Goal: Check status: Check status

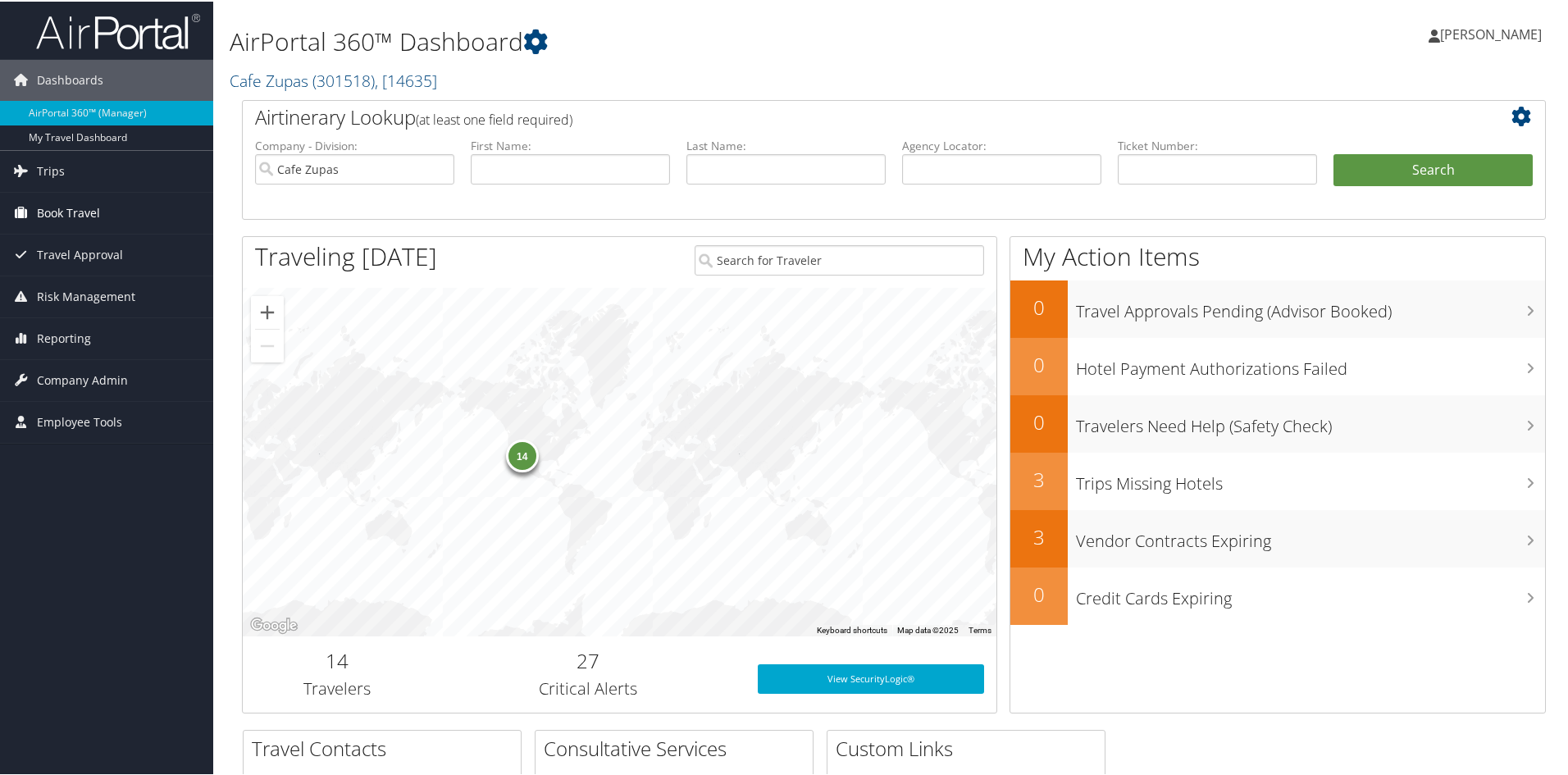
click at [65, 208] on span "Book Travel" at bounding box center [68, 211] width 63 height 41
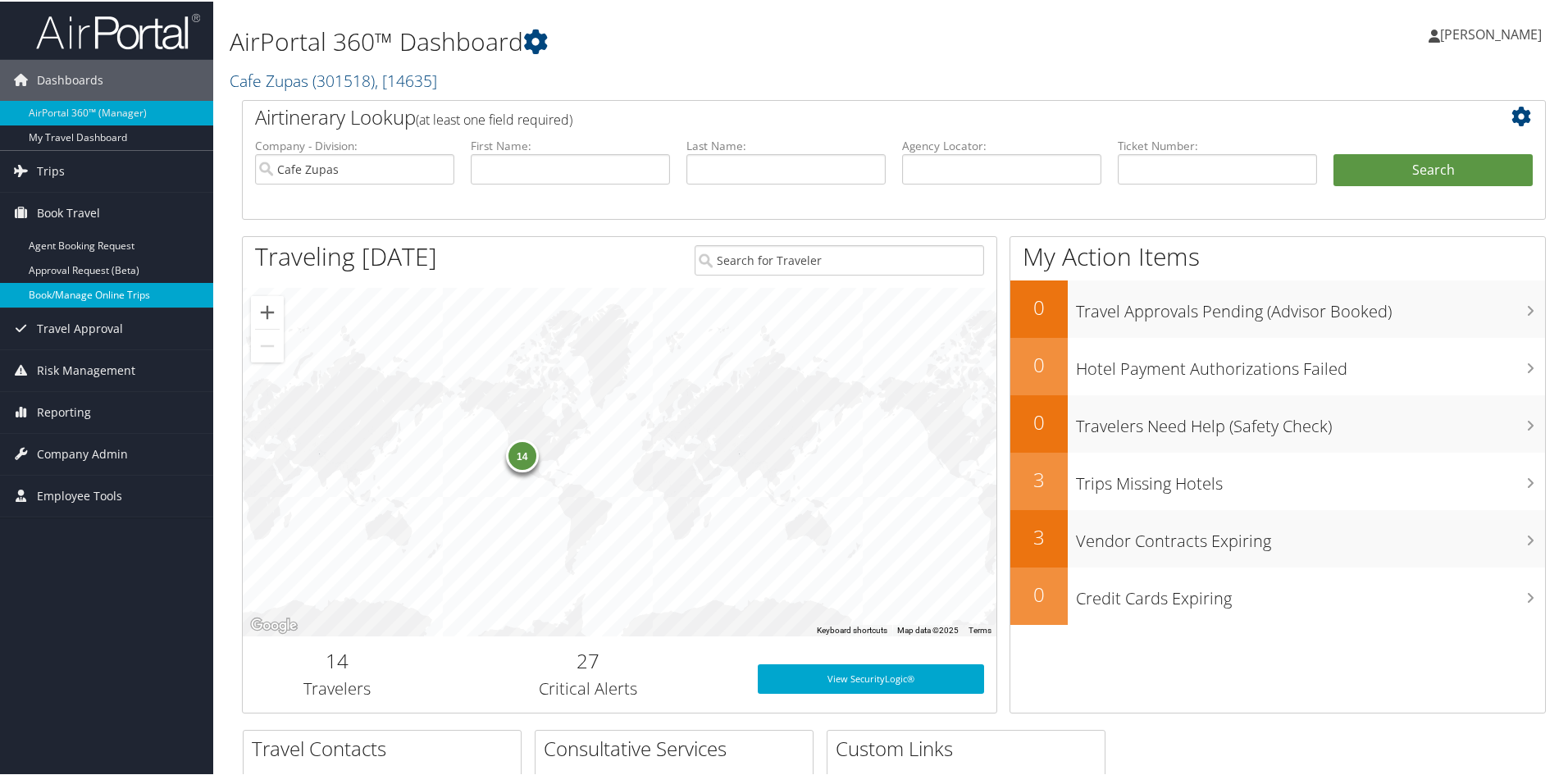
click at [67, 287] on link "Book/Manage Online Trips" at bounding box center [106, 294] width 213 height 25
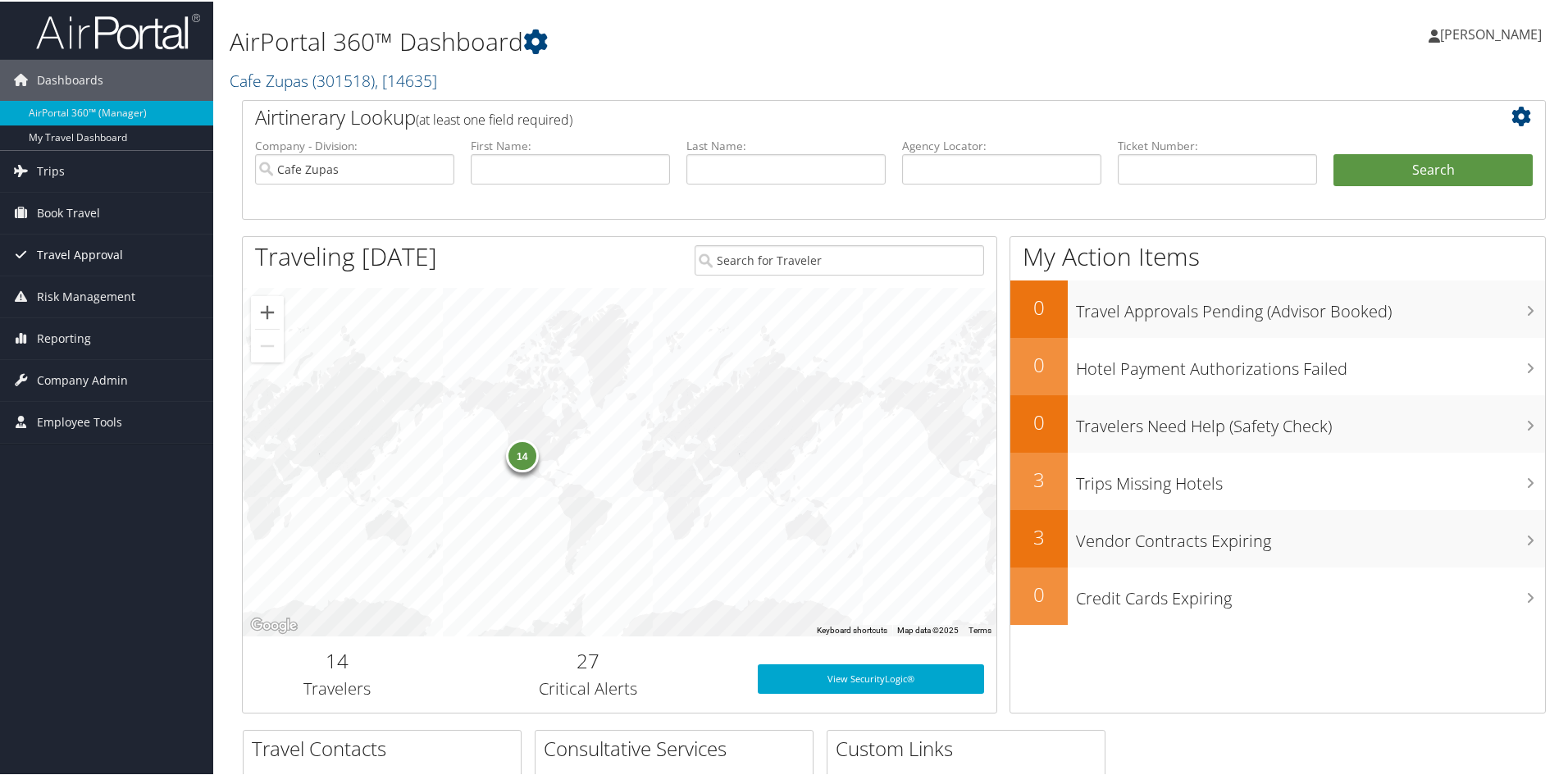
click at [84, 259] on span "Travel Approval" at bounding box center [80, 254] width 86 height 41
click at [74, 254] on span "Travel Approval" at bounding box center [80, 254] width 86 height 41
click at [75, 254] on span "Travel Approval" at bounding box center [80, 254] width 86 height 41
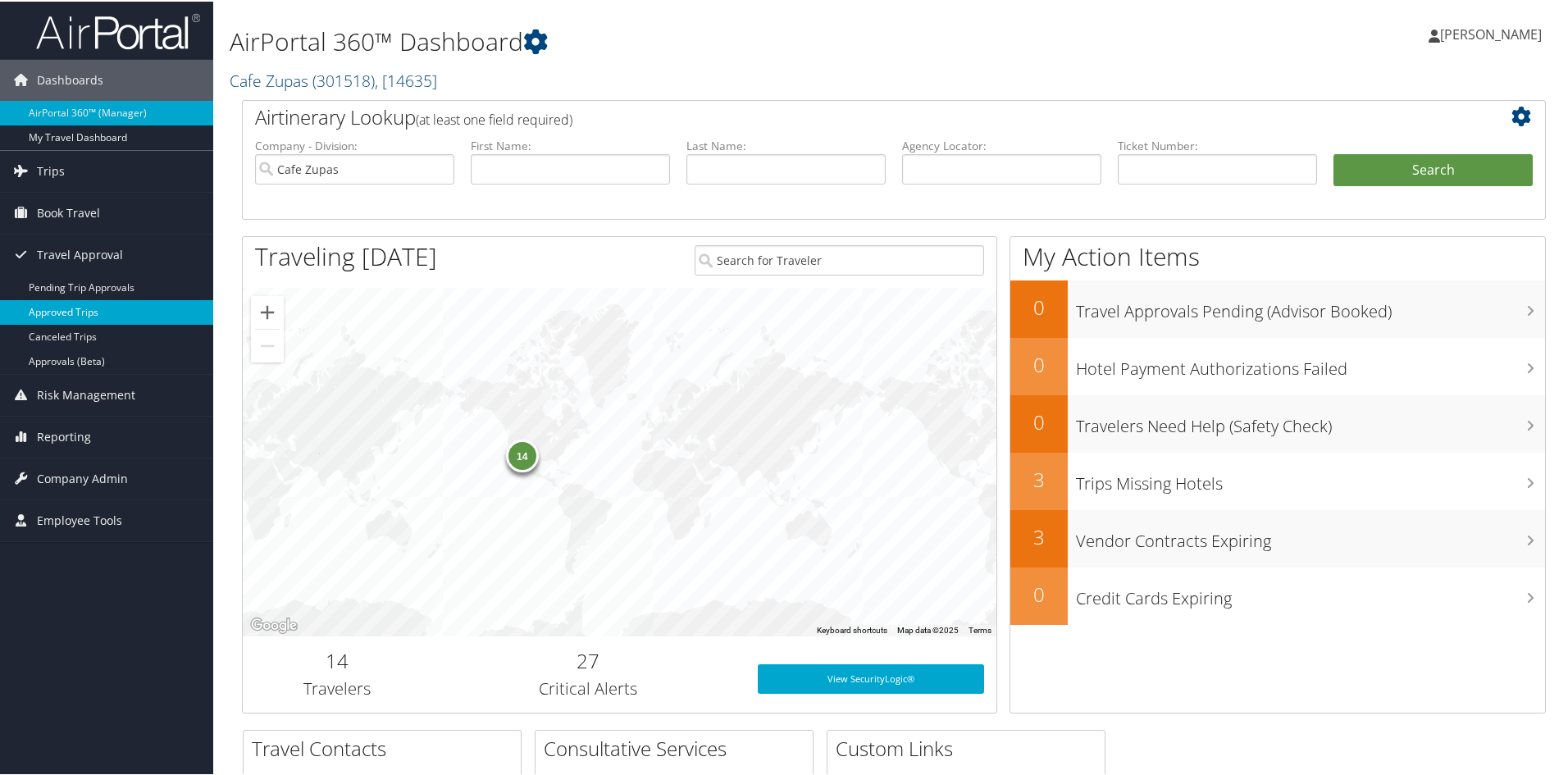
click at [76, 310] on link "Approved Trips" at bounding box center [106, 311] width 213 height 25
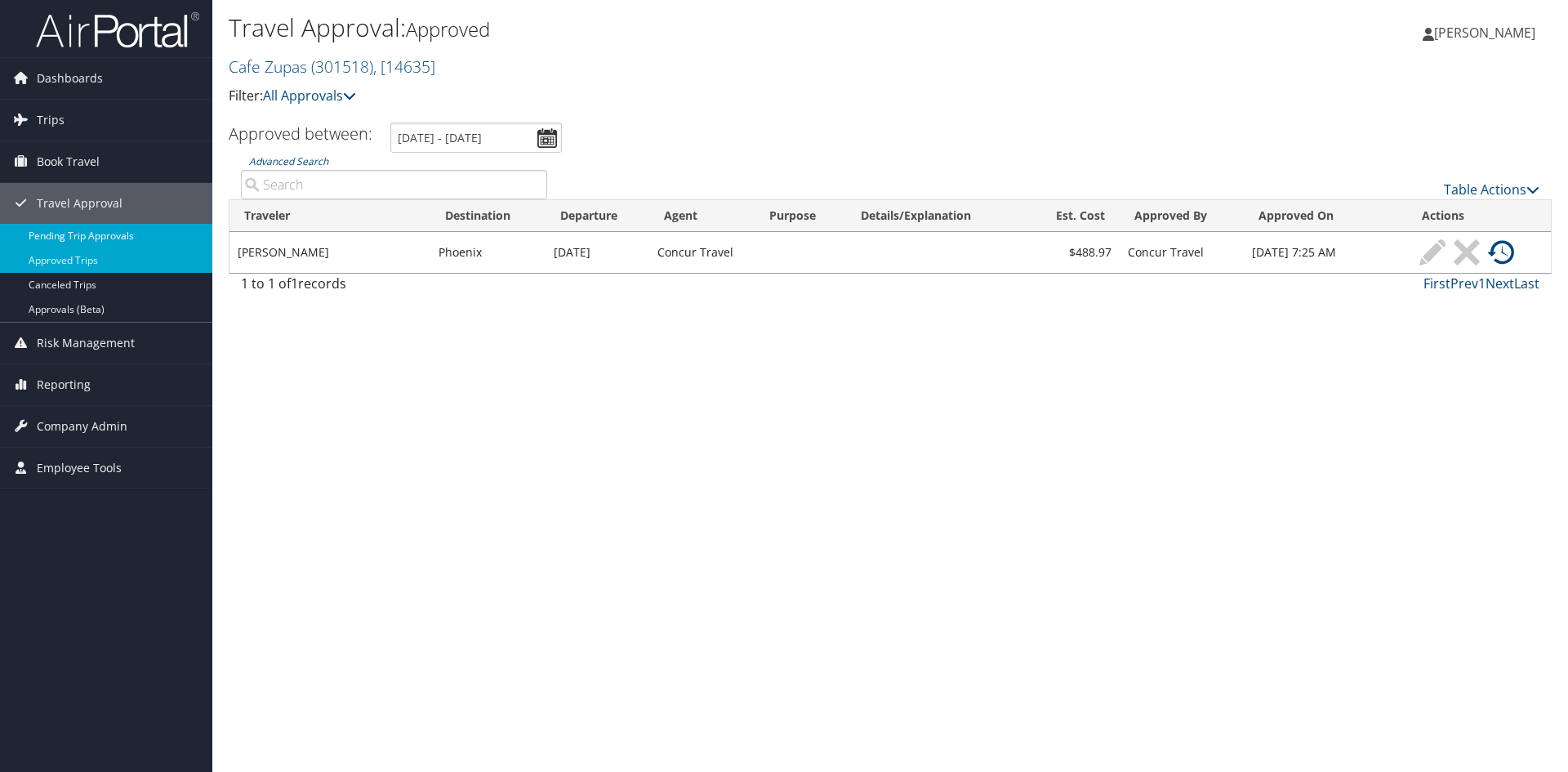
click at [61, 232] on link "Pending Trip Approvals" at bounding box center [106, 236] width 212 height 25
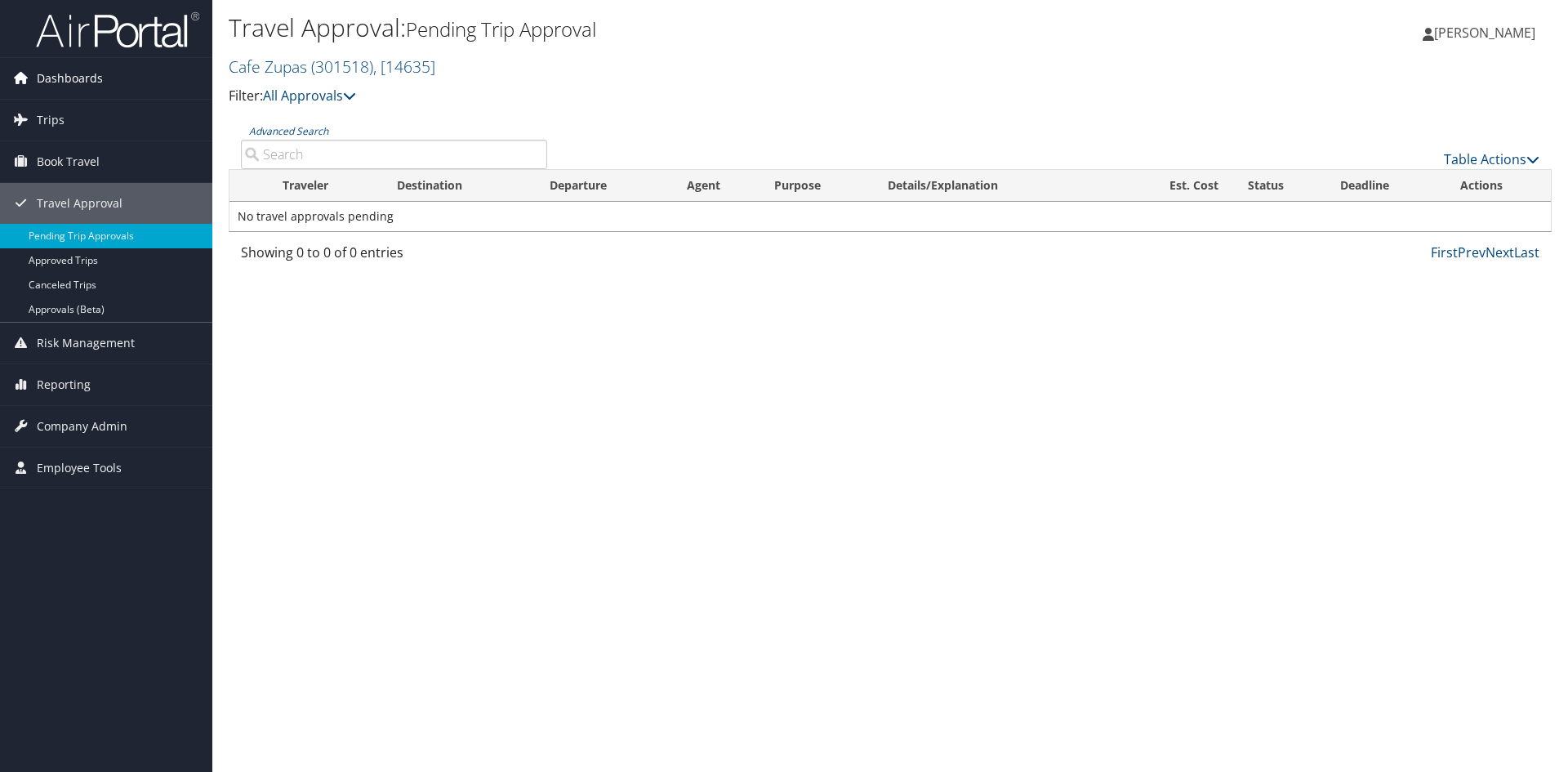
click at [81, 74] on span "Dashboards" at bounding box center [70, 79] width 66 height 41
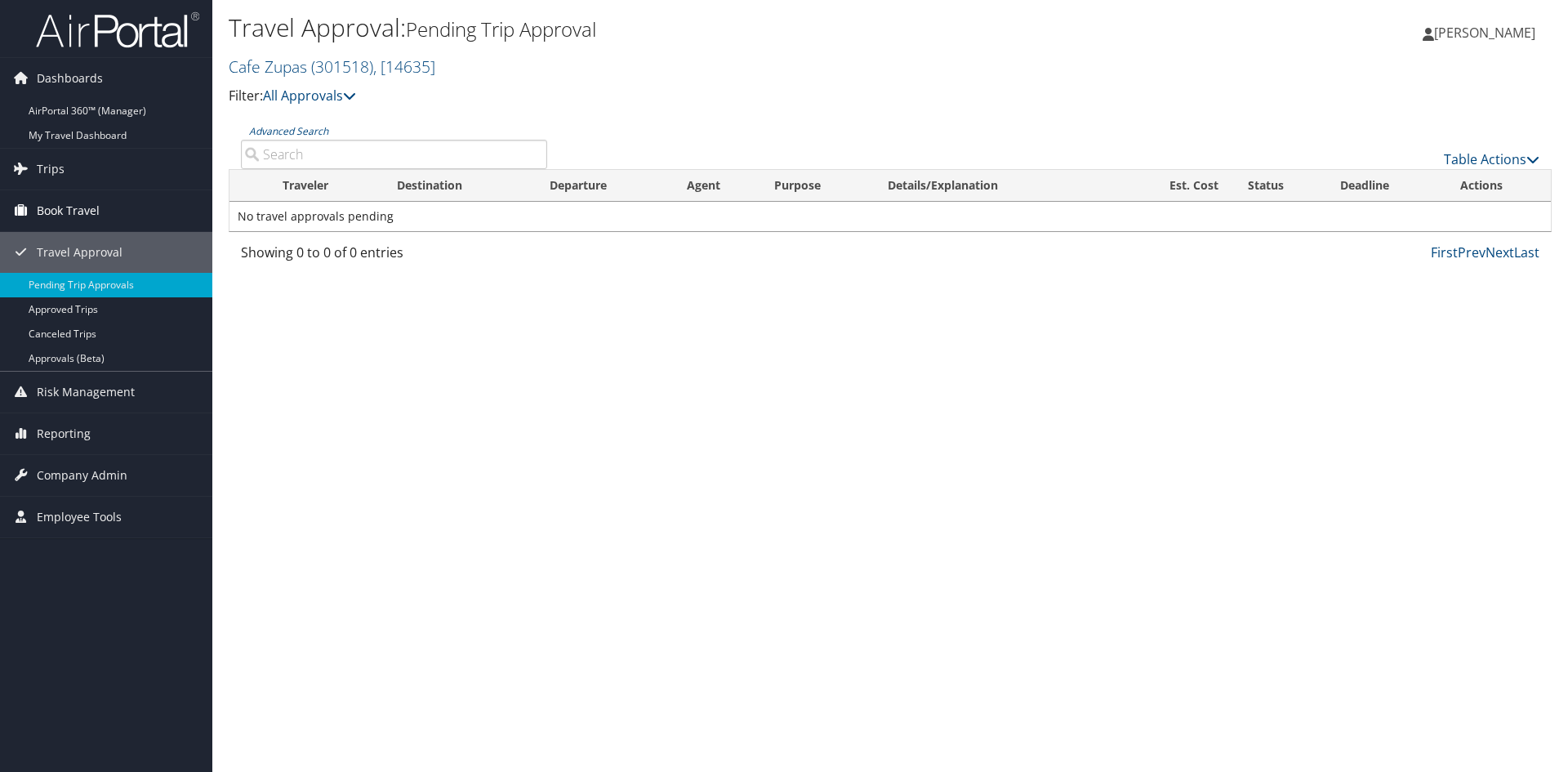
click at [68, 202] on span "Book Travel" at bounding box center [68, 210] width 63 height 41
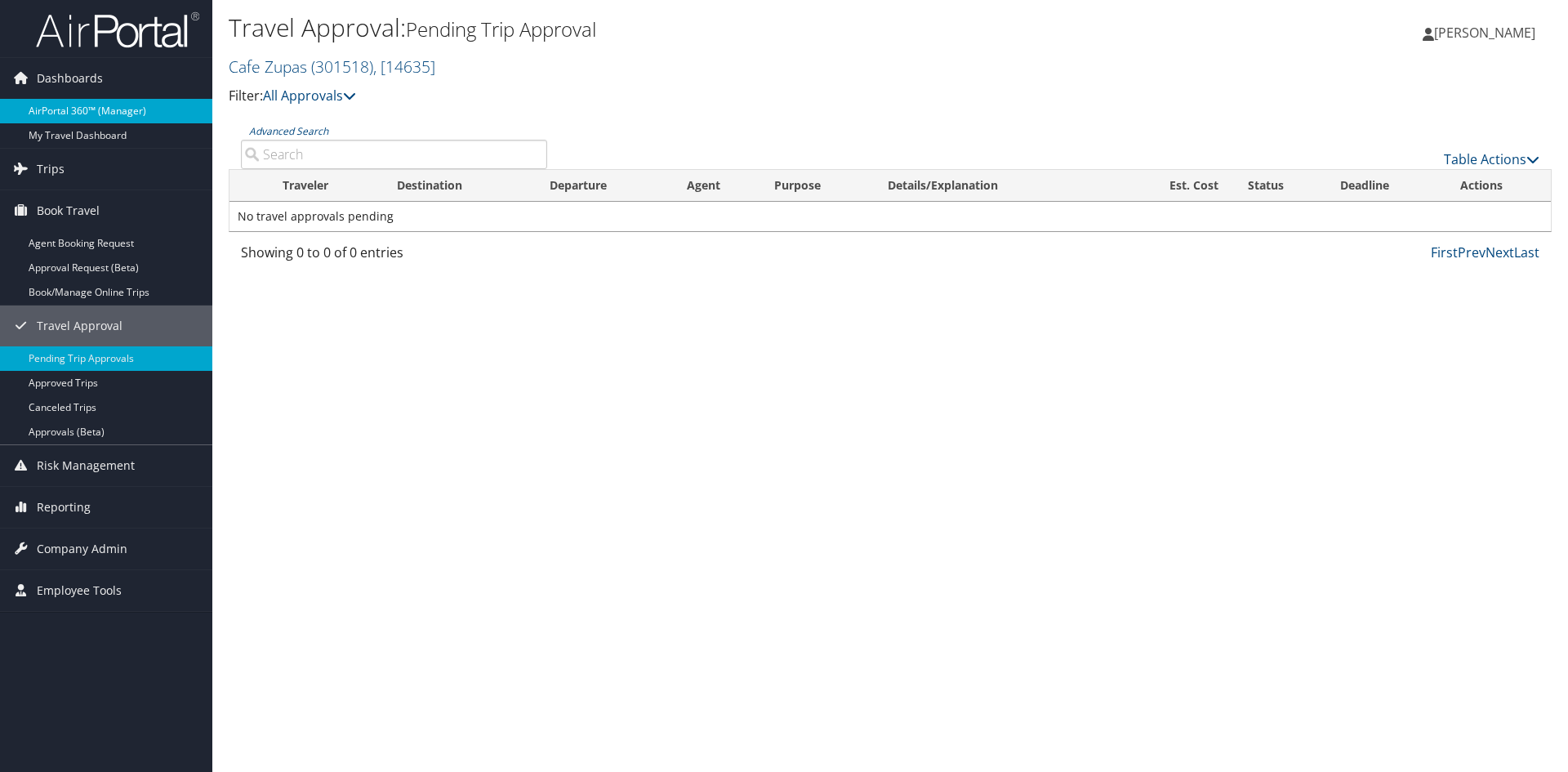
click at [77, 112] on link "AirPortal 360™ (Manager)" at bounding box center [106, 111] width 212 height 25
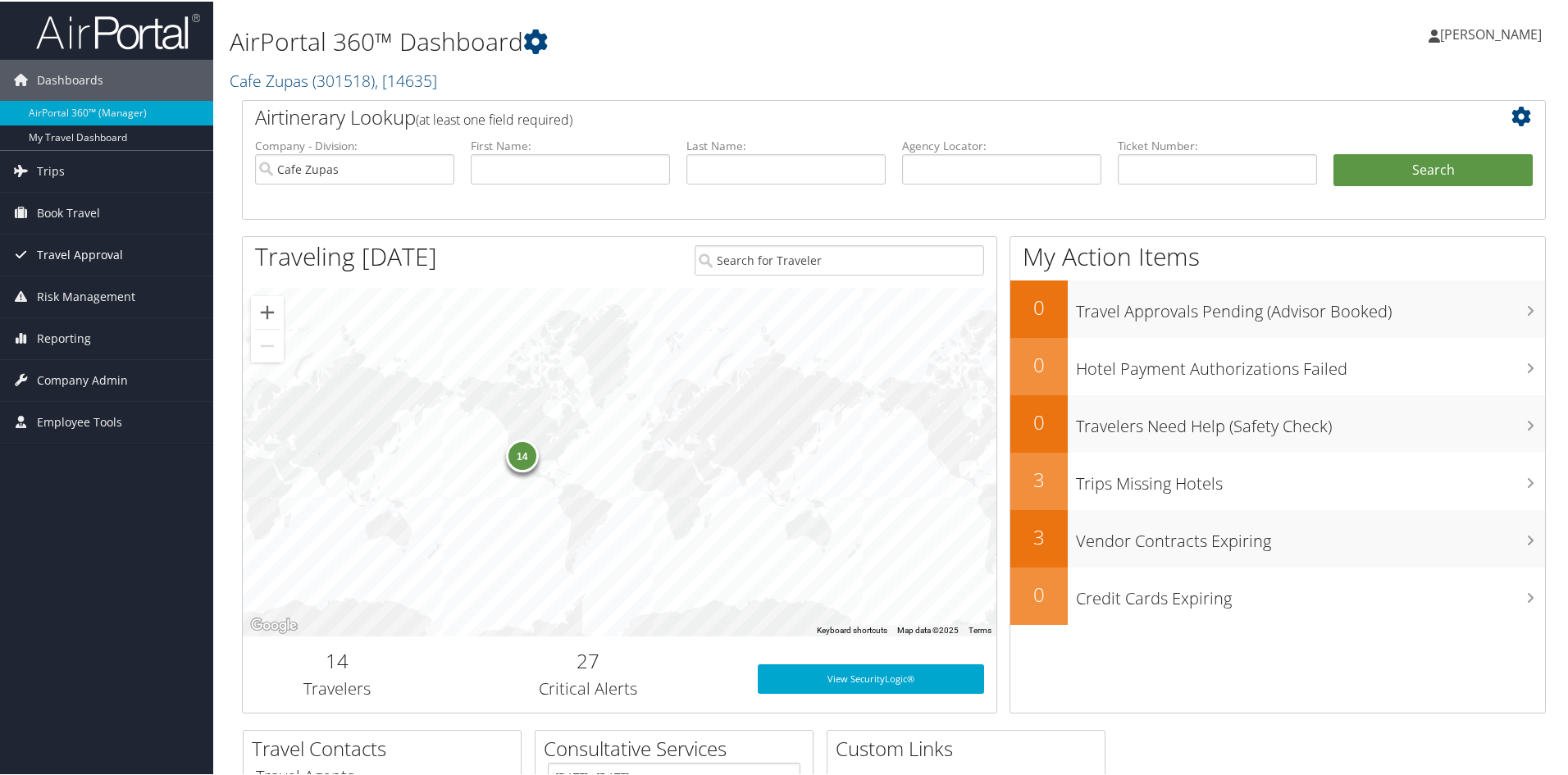
click at [85, 247] on span "Travel Approval" at bounding box center [80, 254] width 86 height 41
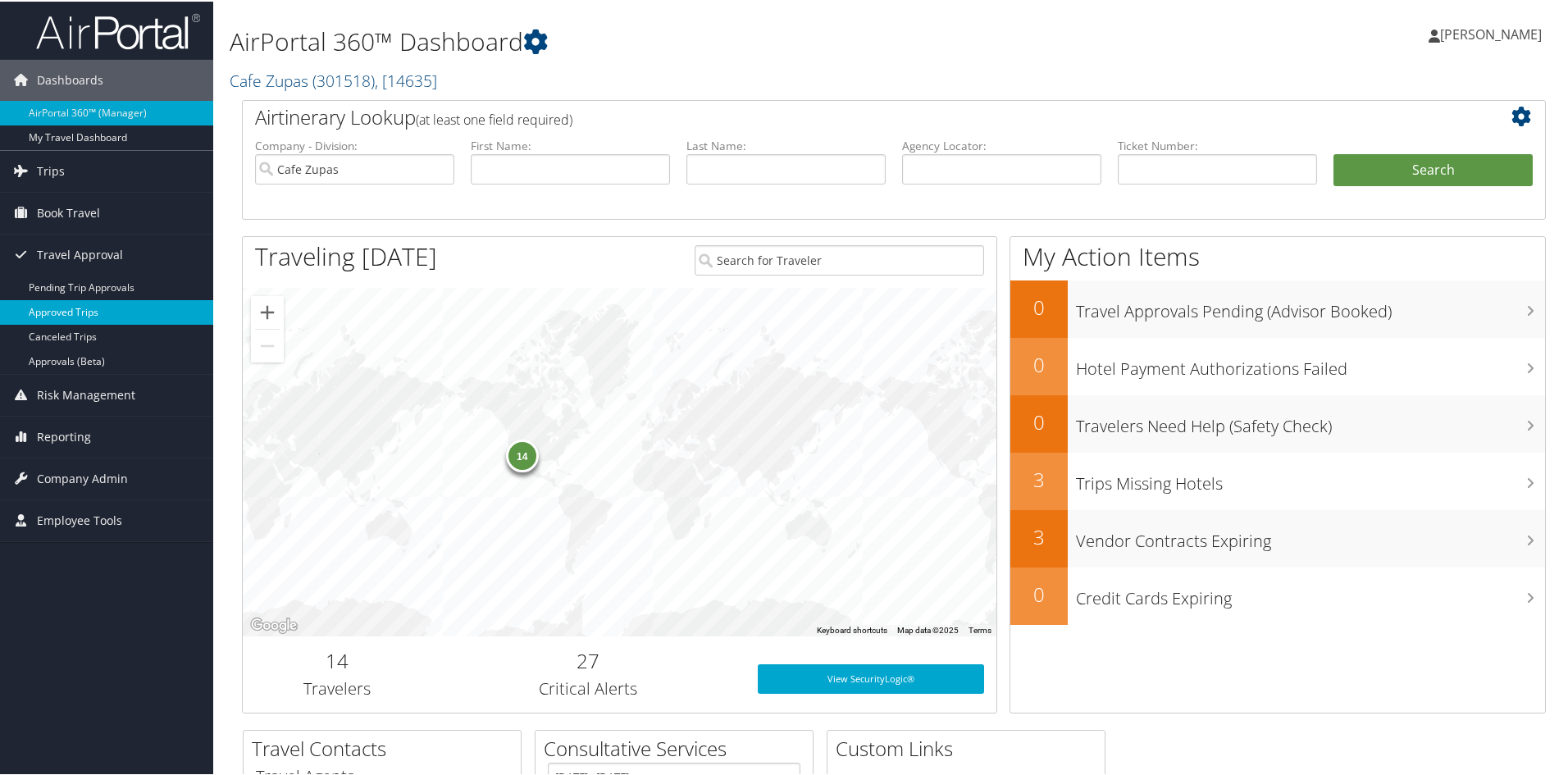
click at [84, 311] on link "Approved Trips" at bounding box center [106, 311] width 213 height 25
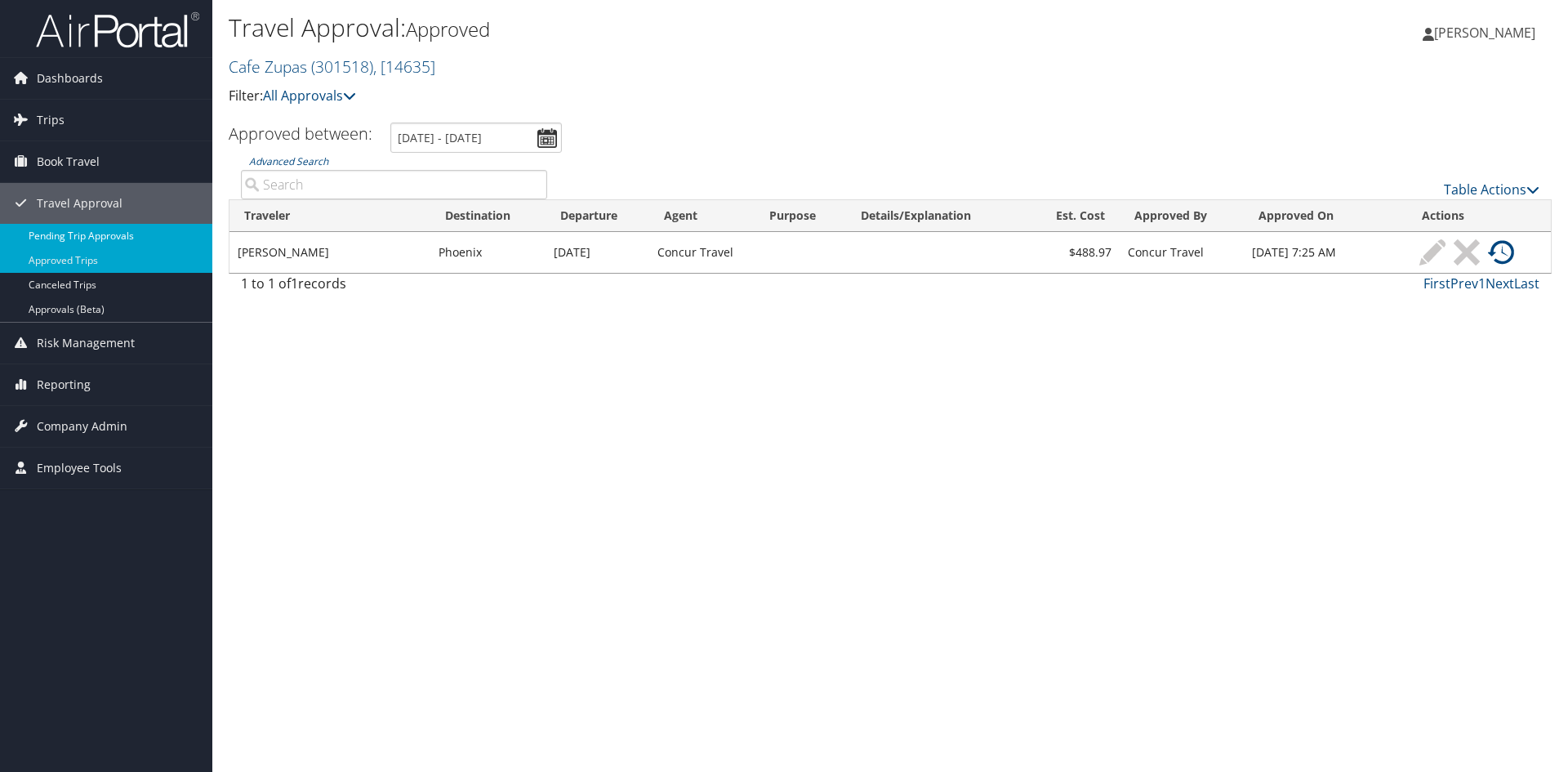
click at [69, 227] on link "Pending Trip Approvals" at bounding box center [106, 236] width 212 height 25
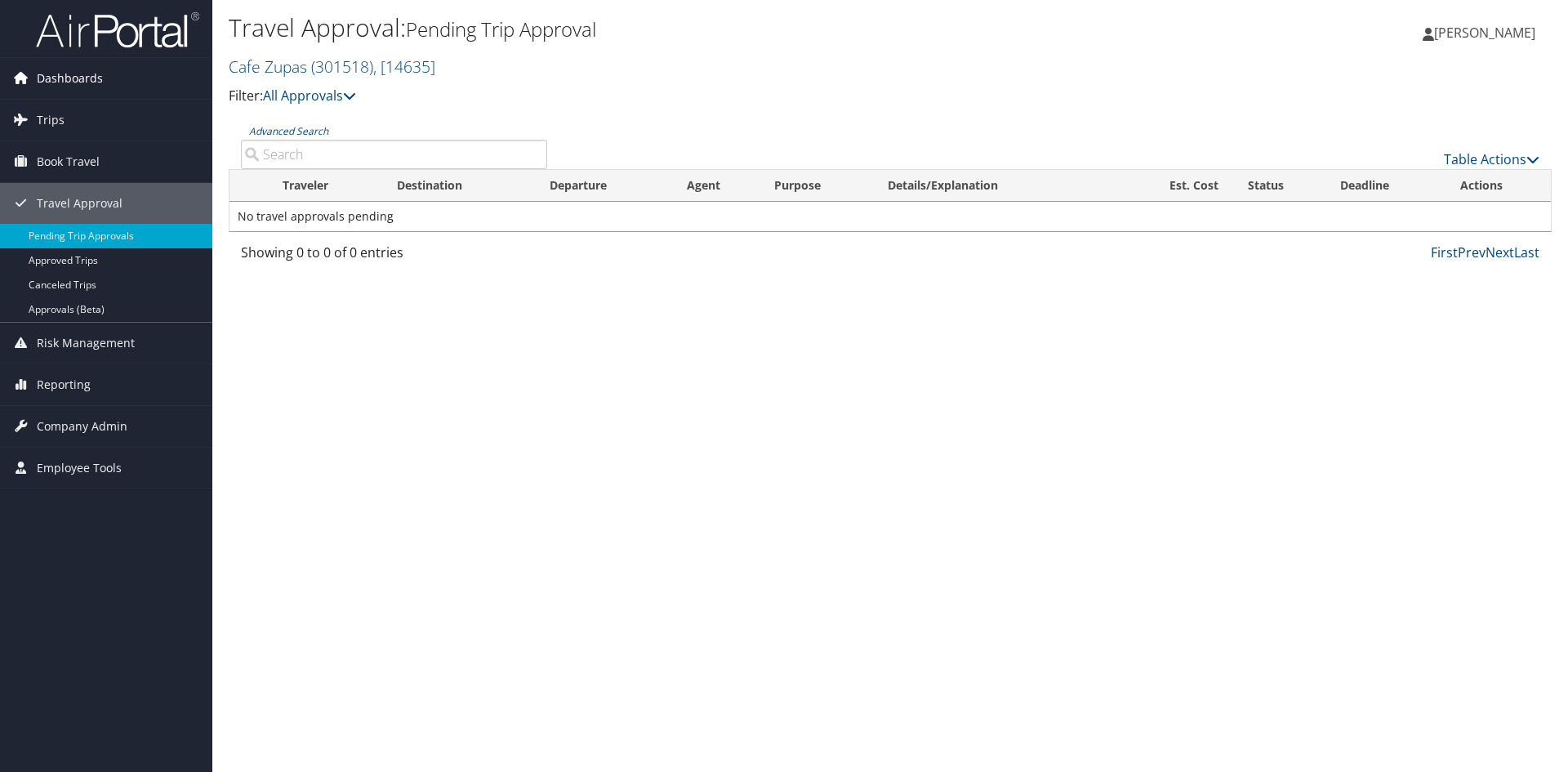
click at [83, 79] on span "Dashboards" at bounding box center [70, 79] width 66 height 41
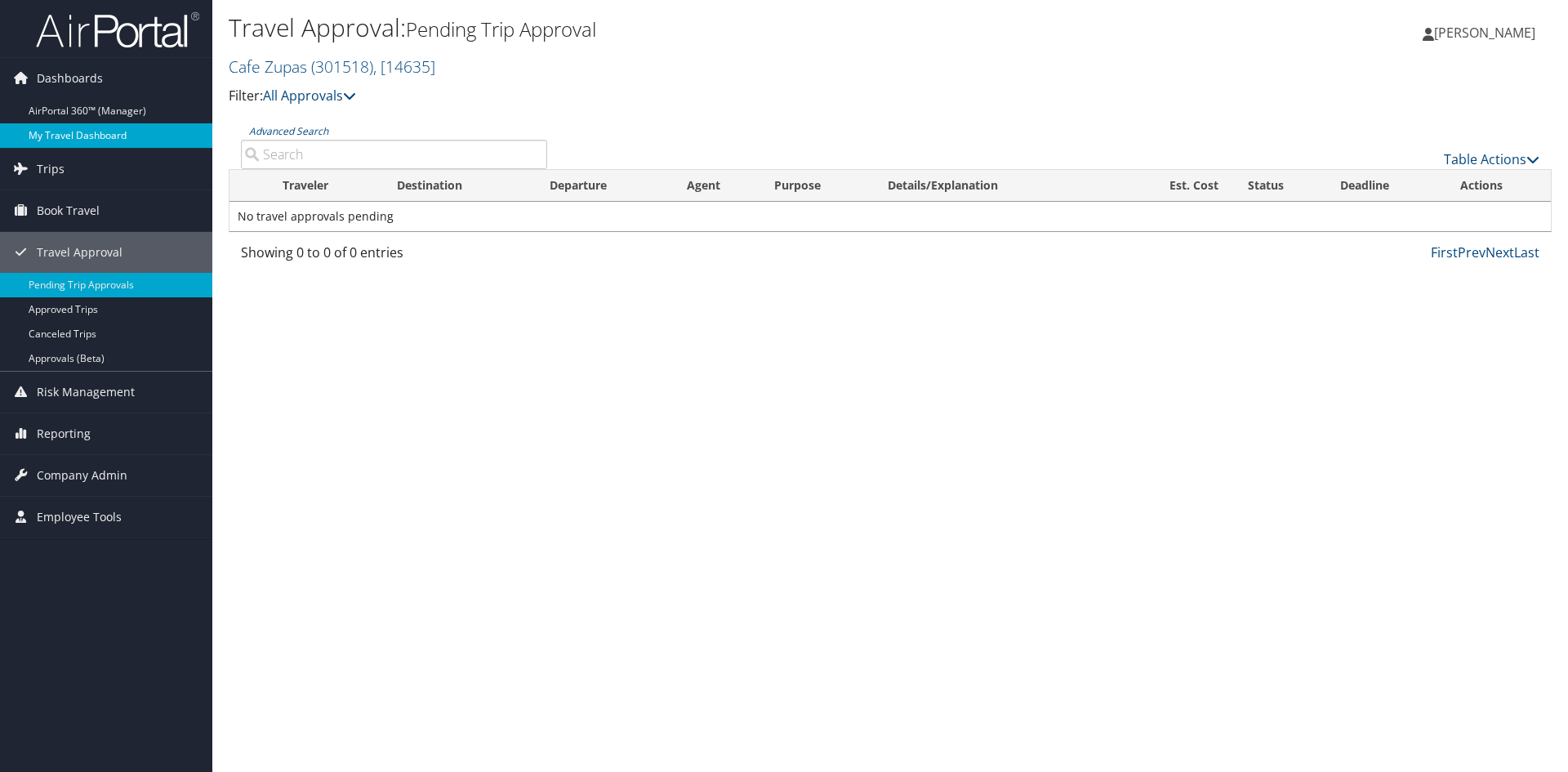
click at [90, 132] on link "My Travel Dashboard" at bounding box center [106, 136] width 212 height 25
